Goal: Transaction & Acquisition: Purchase product/service

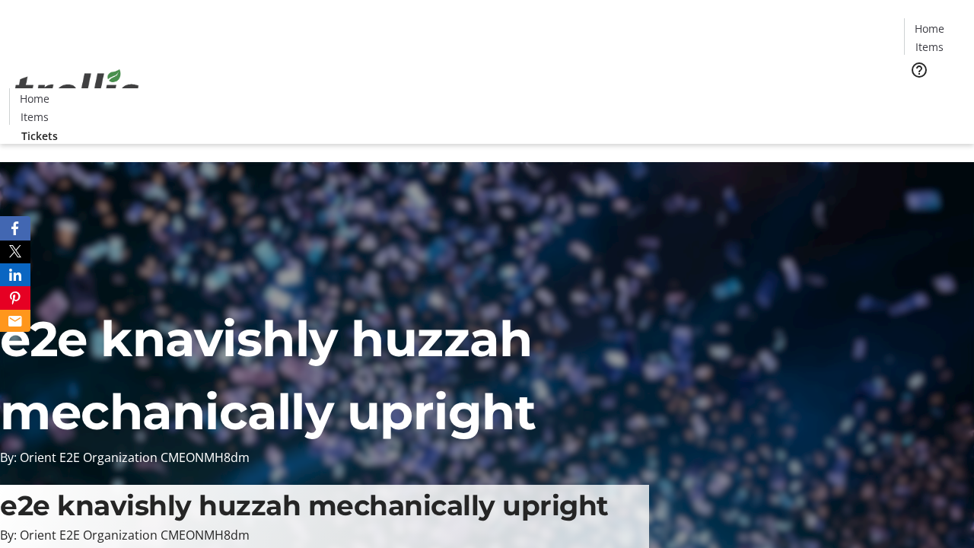
click at [916, 88] on span "Tickets" at bounding box center [934, 96] width 37 height 16
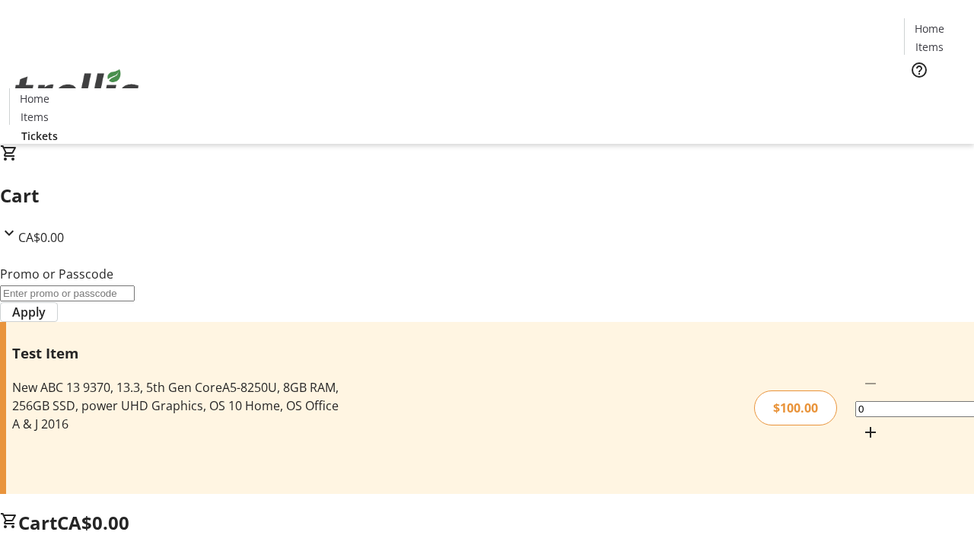
click at [861, 423] on mat-icon "Increment by one" at bounding box center [870, 432] width 18 height 18
type input "1"
type input "PERCENT"
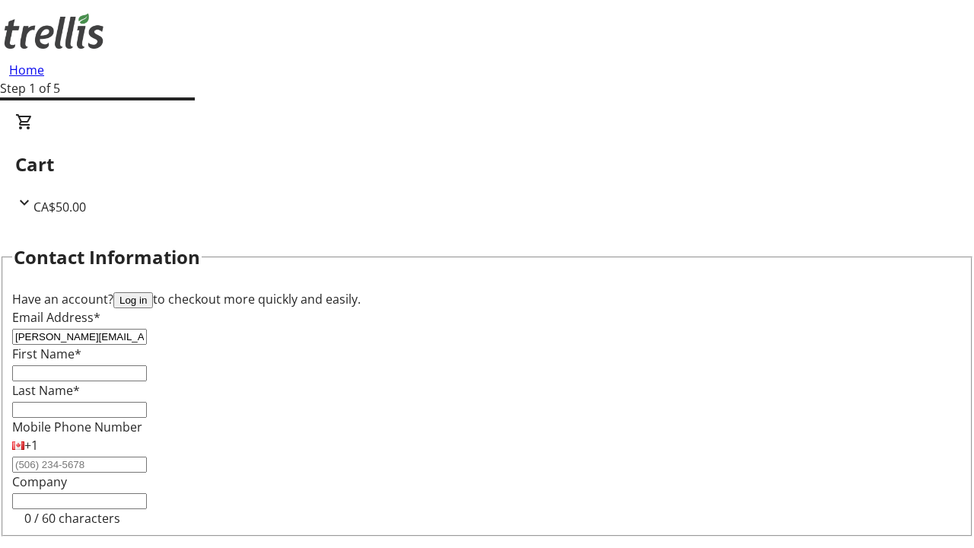
type input "[PERSON_NAME][EMAIL_ADDRESS][DOMAIN_NAME]"
type input "[PERSON_NAME]"
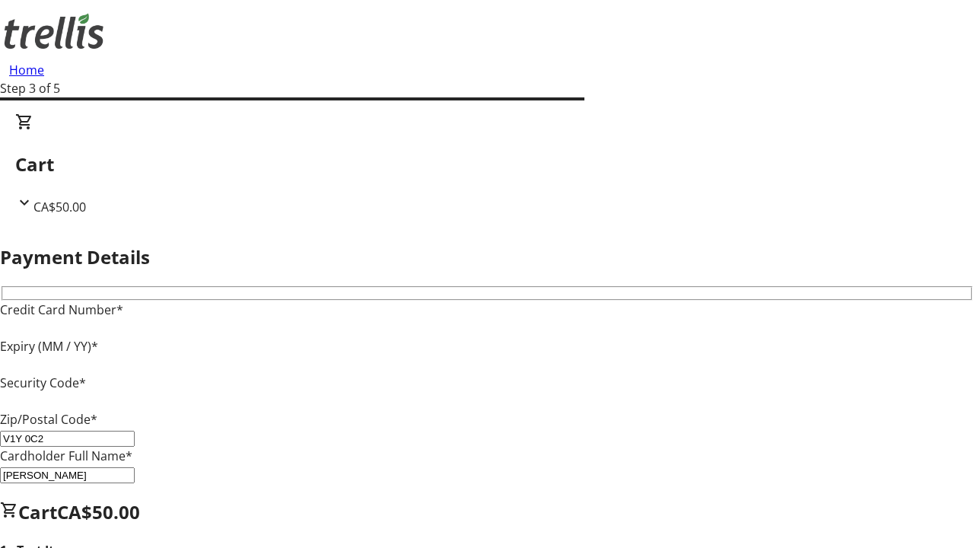
type input "V1Y 0C2"
